Goal: Find specific page/section: Find specific page/section

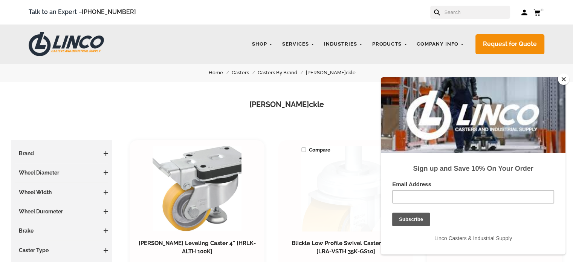
scroll to position [113, 0]
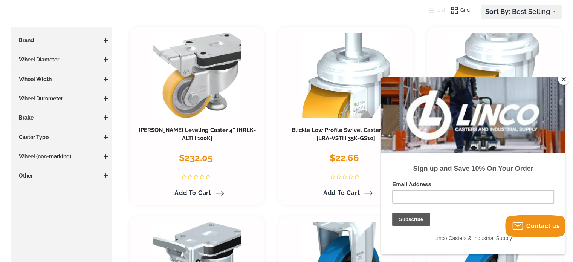
click at [561, 78] on button "Close" at bounding box center [563, 78] width 11 height 11
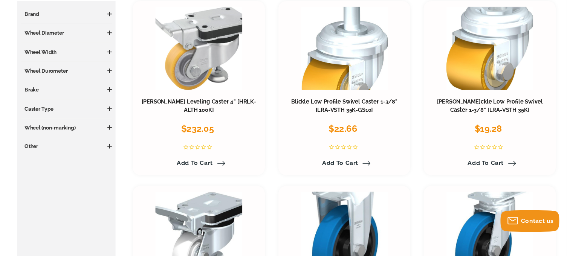
scroll to position [0, 0]
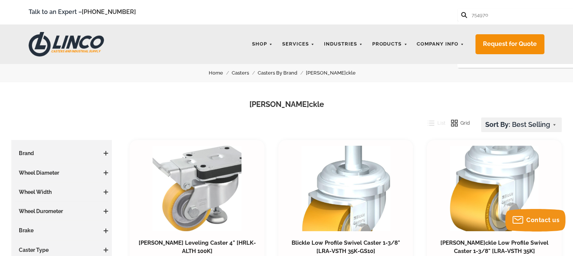
type input "754970"
click at [461, 12] on button at bounding box center [463, 14] width 5 height 5
click at [462, 18] on icon at bounding box center [464, 15] width 6 height 6
click at [463, 13] on icon at bounding box center [464, 15] width 6 height 6
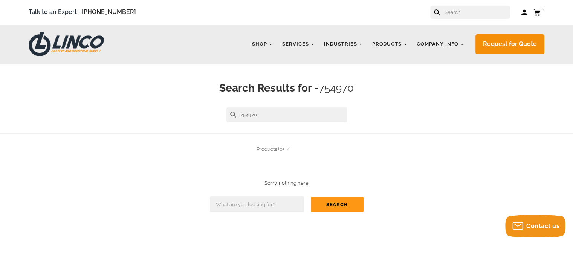
type input "754970"
